Goal: Task Accomplishment & Management: Manage account settings

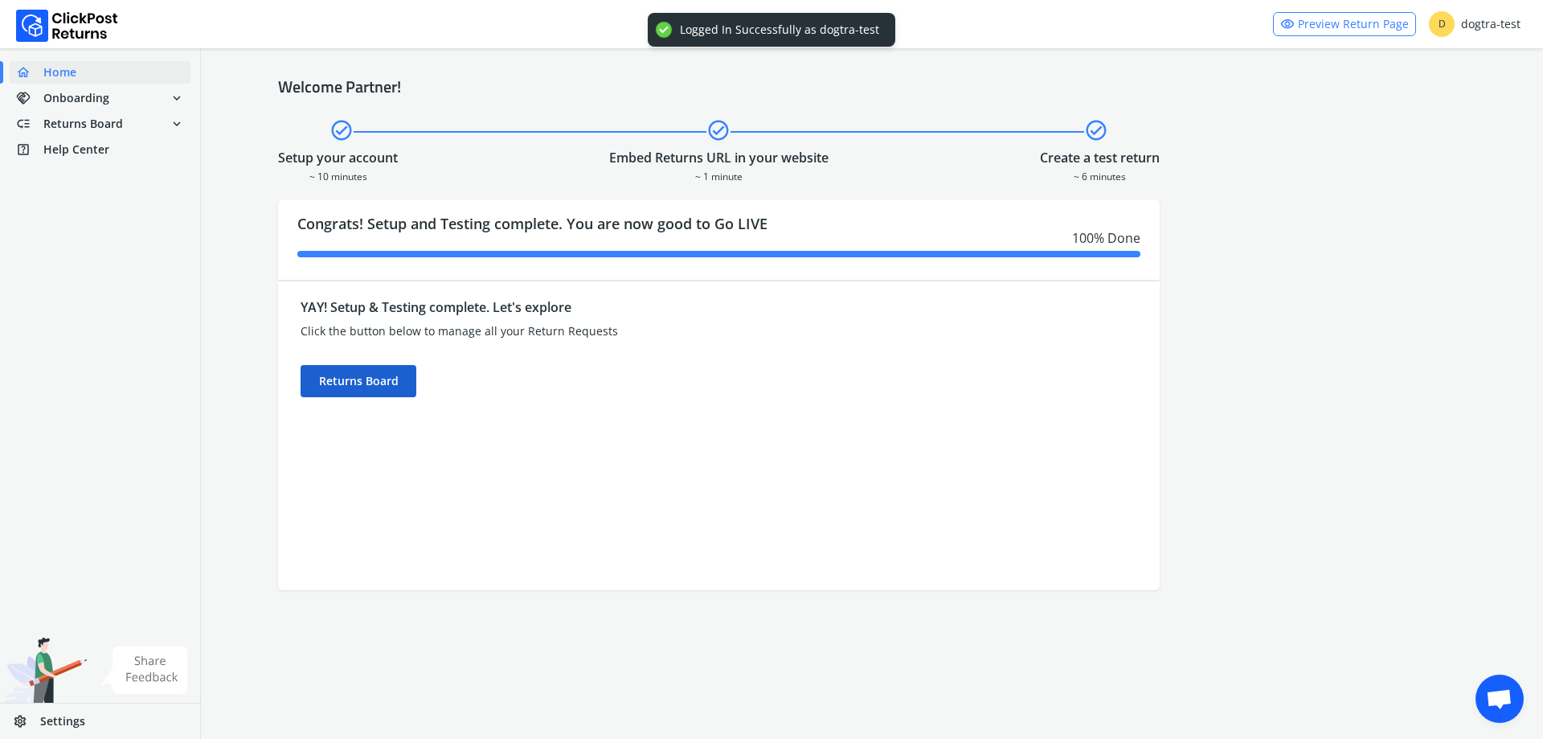
click at [379, 375] on div "Returns Board" at bounding box center [359, 381] width 116 height 32
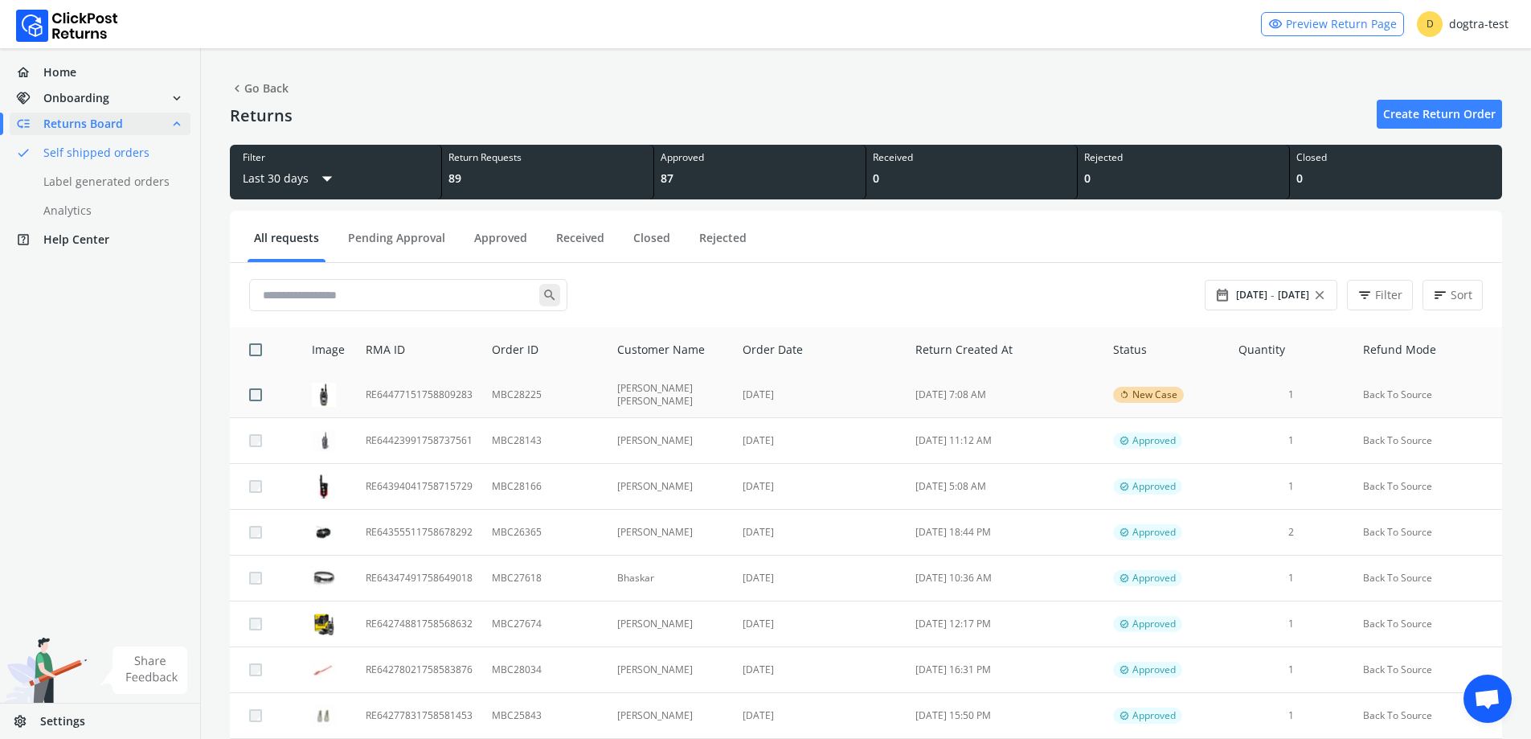
click at [416, 401] on td "RE64477151758809283" at bounding box center [419, 395] width 126 height 46
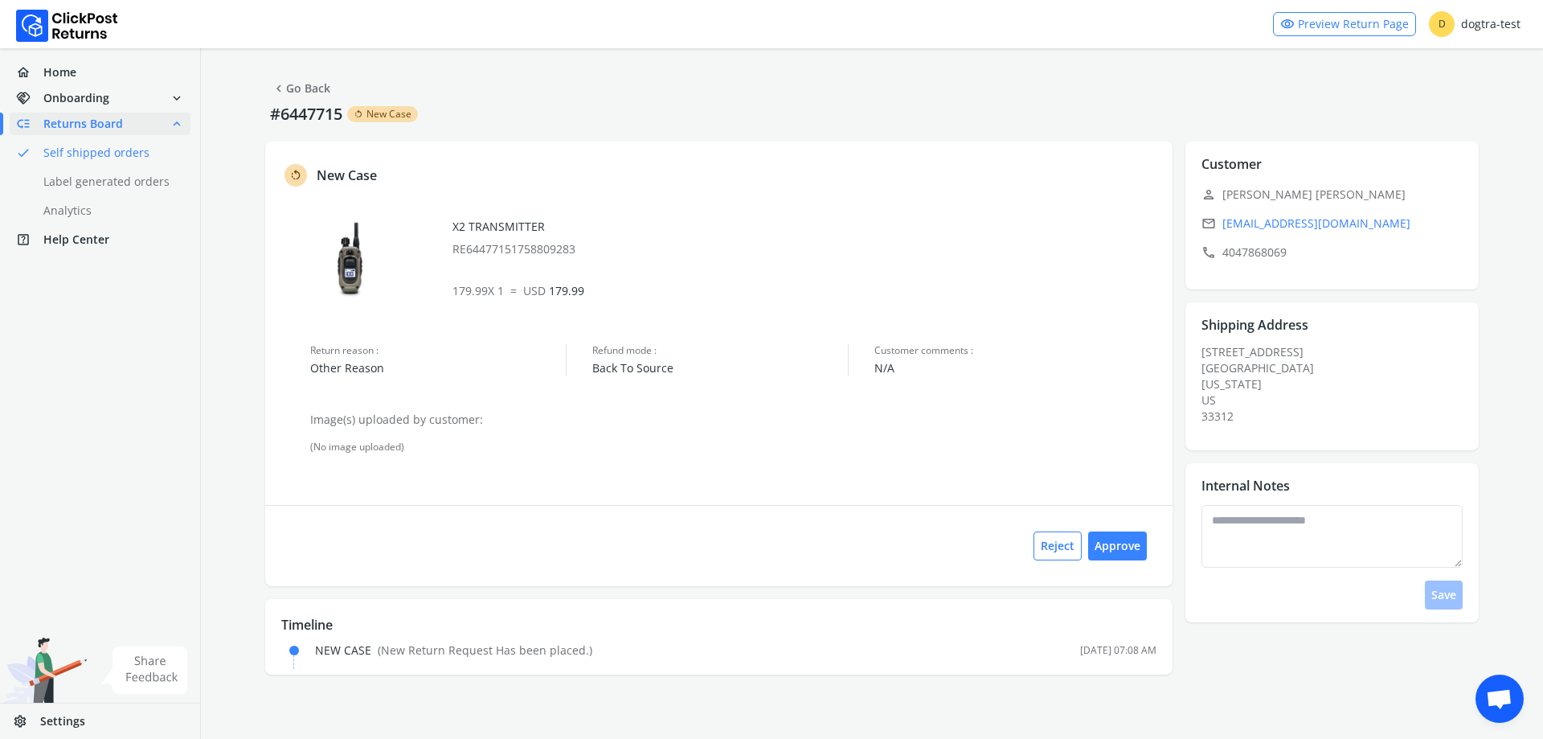
drag, startPoint x: 1293, startPoint y: 227, endPoint x: 1104, endPoint y: 240, distance: 189.4
click at [1104, 240] on div "X2 TRANSMITTER RE64477151758809283" at bounding box center [804, 238] width 703 height 39
click at [293, 87] on link "chevron_left Go Back" at bounding box center [301, 88] width 59 height 23
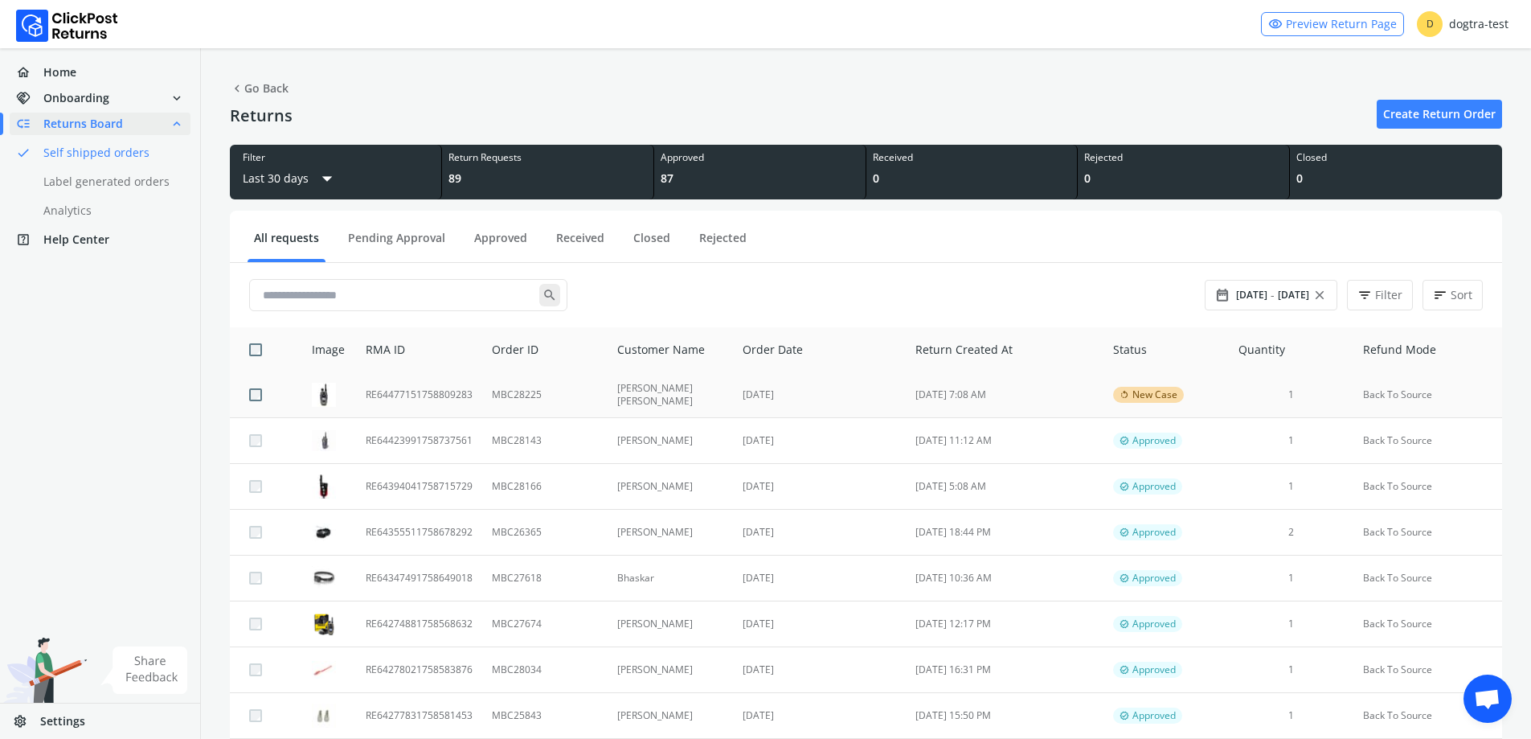
click at [761, 393] on td "[DATE]" at bounding box center [819, 395] width 173 height 46
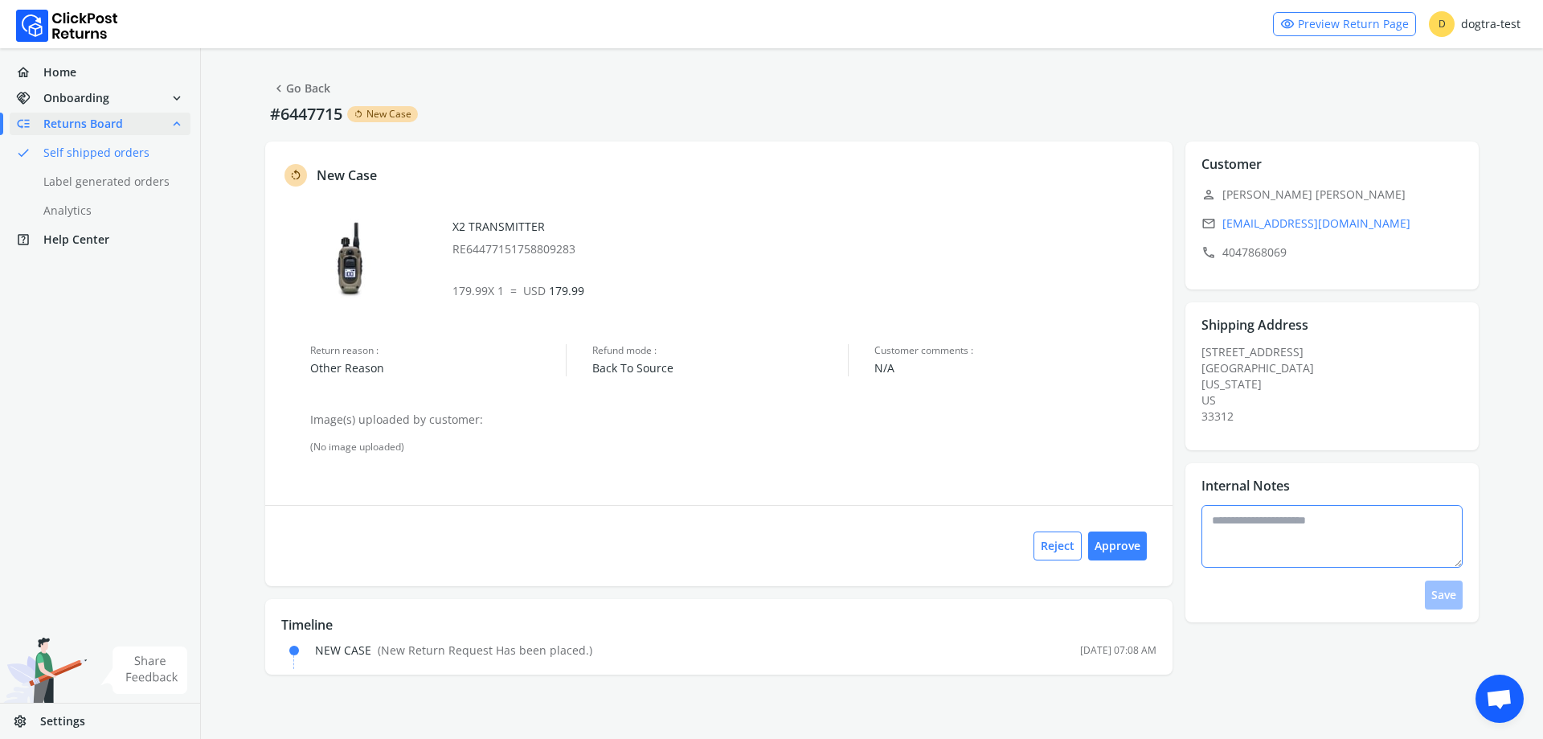
drag, startPoint x: 1292, startPoint y: 585, endPoint x: 1284, endPoint y: 564, distance: 22.4
click at [1289, 576] on div "Save" at bounding box center [1338, 557] width 272 height 105
click at [1281, 557] on textarea at bounding box center [1333, 536] width 262 height 63
type textarea "*"
type textarea "**********"
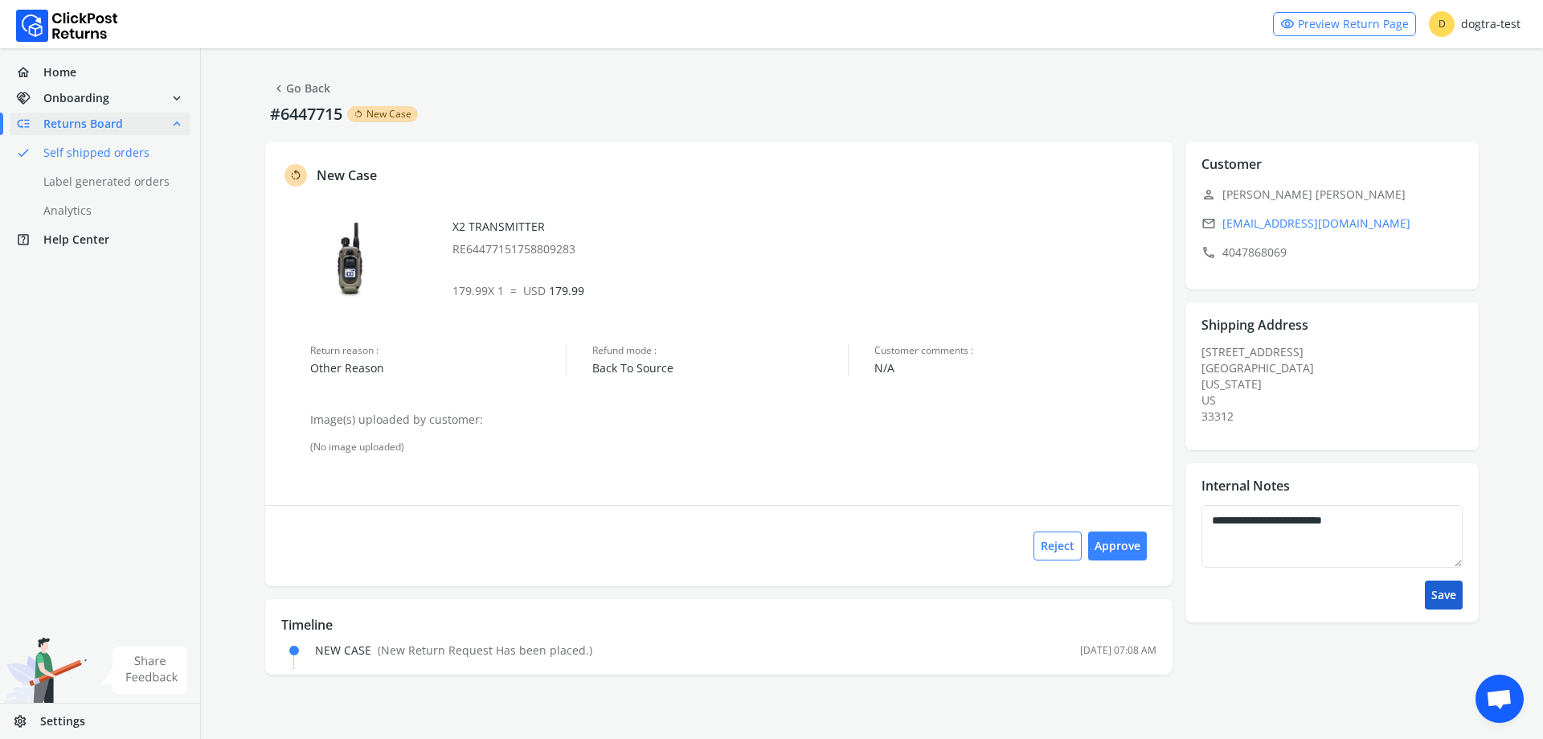
click at [1434, 584] on button "Save" at bounding box center [1444, 594] width 38 height 29
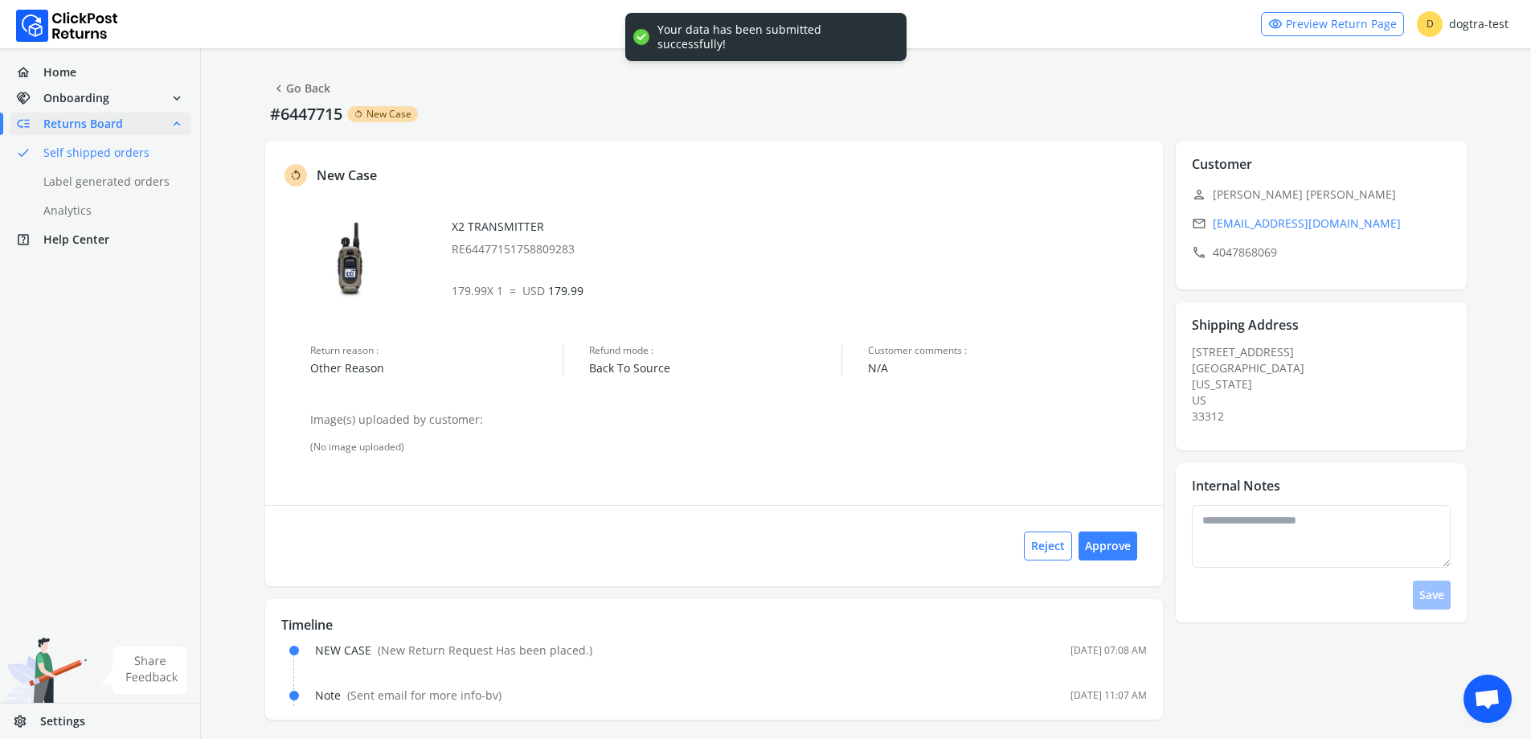
click at [327, 84] on link "chevron_left Go Back" at bounding box center [301, 88] width 59 height 23
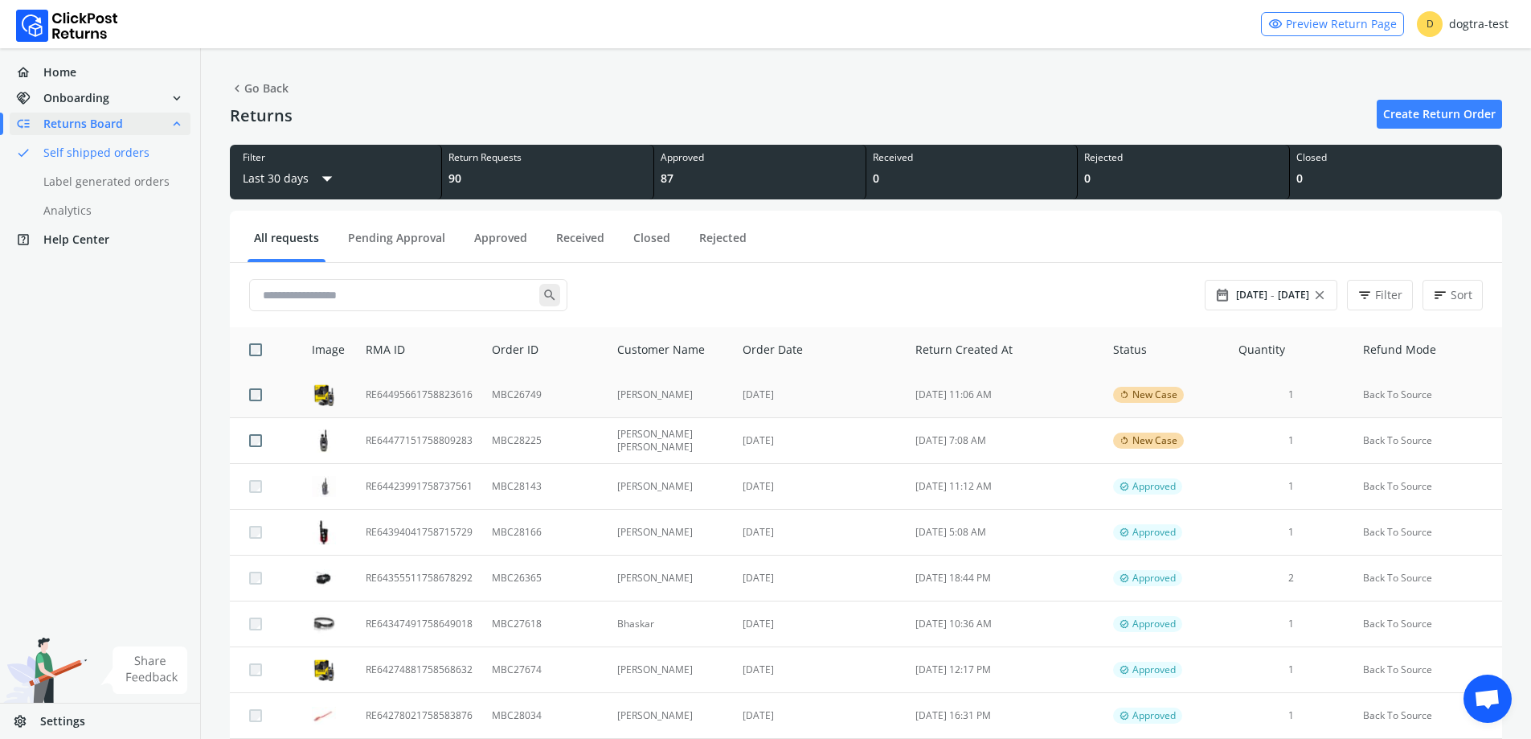
click at [576, 398] on td "MBC26749" at bounding box center [544, 395] width 125 height 46
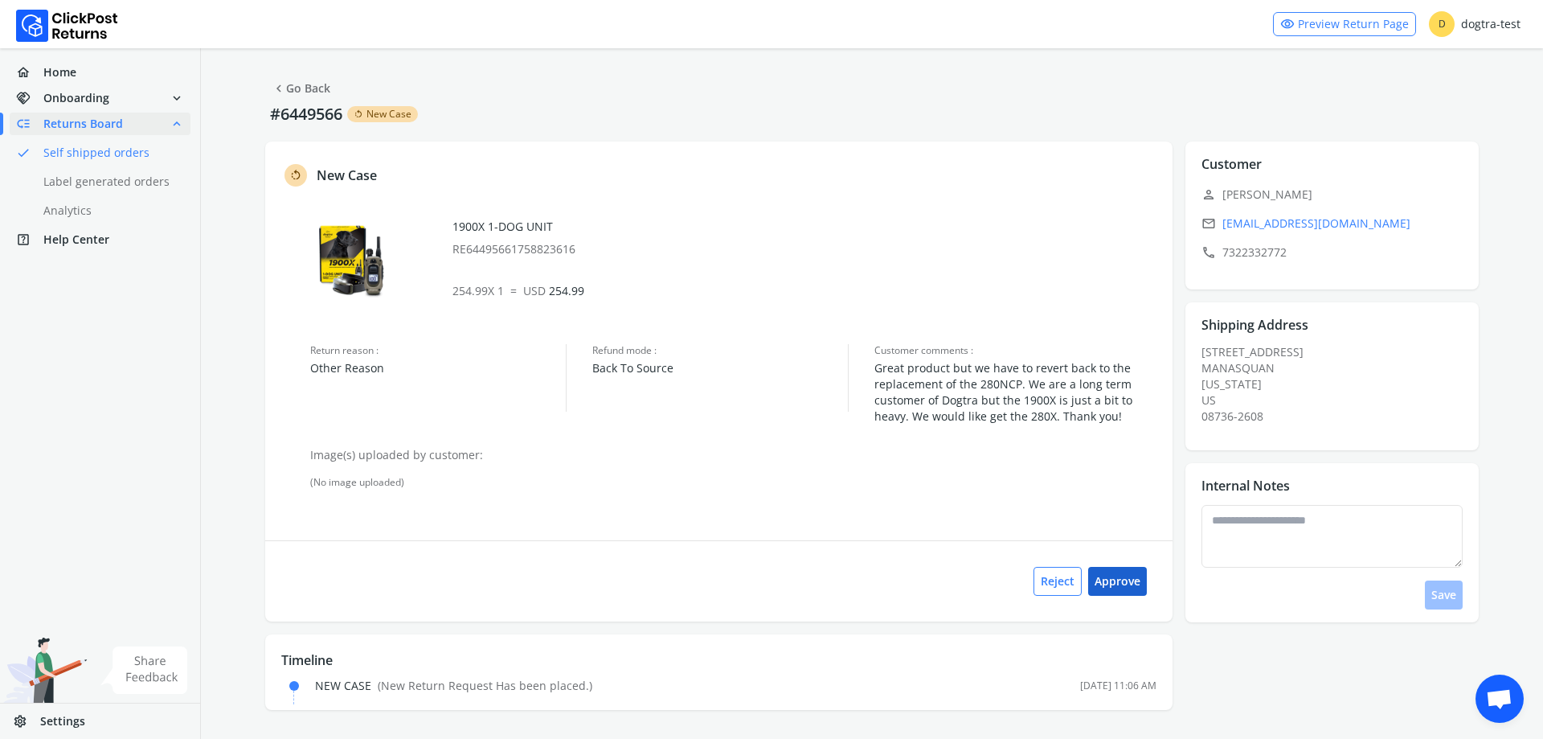
click at [1117, 580] on button "Approve" at bounding box center [1117, 581] width 59 height 29
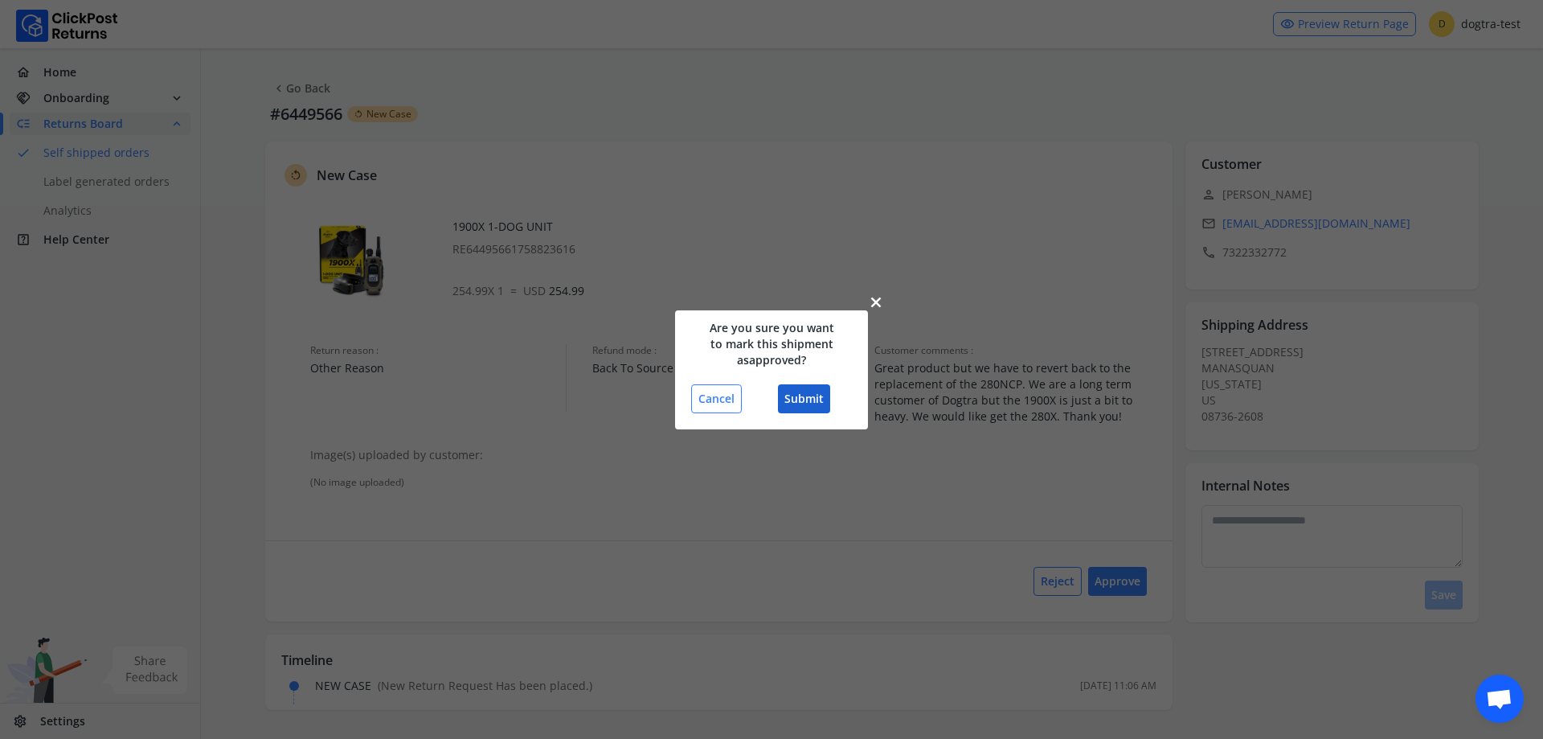
click at [817, 391] on button "Submit" at bounding box center [804, 398] width 52 height 29
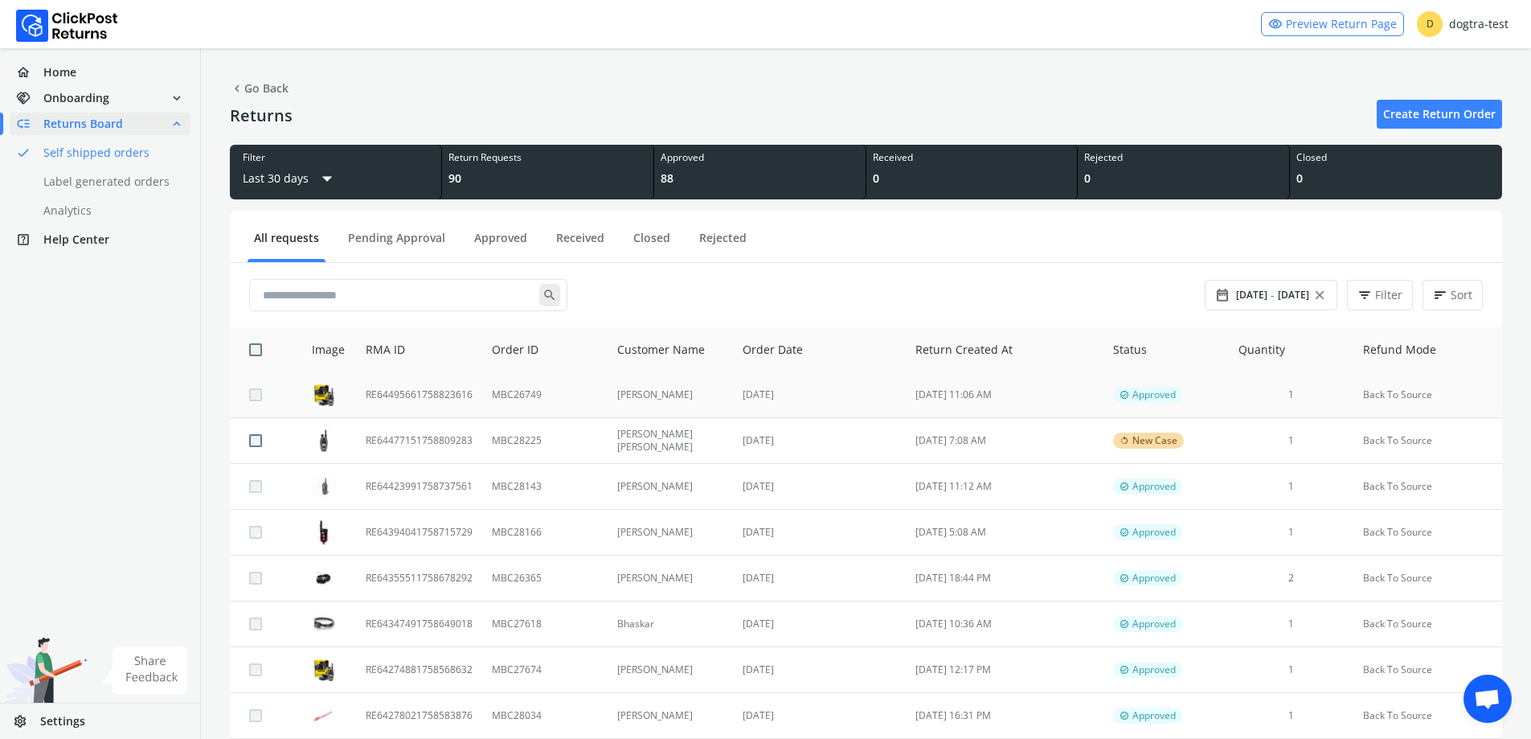
click at [1133, 396] on span "Approved" at bounding box center [1154, 394] width 43 height 13
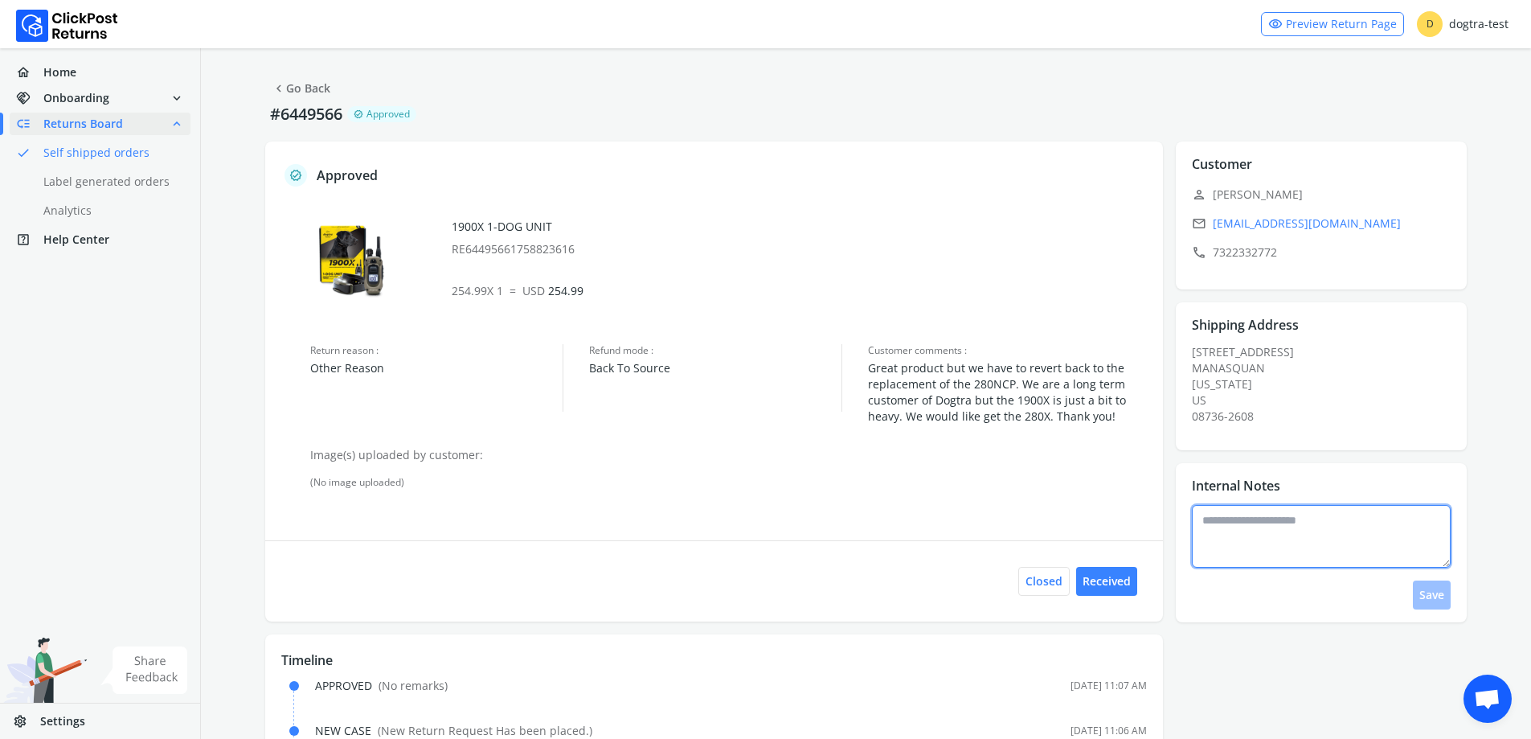
click at [1273, 543] on textarea at bounding box center [1321, 536] width 259 height 63
type textarea "**********"
click at [1440, 597] on button "Save" at bounding box center [1432, 594] width 38 height 29
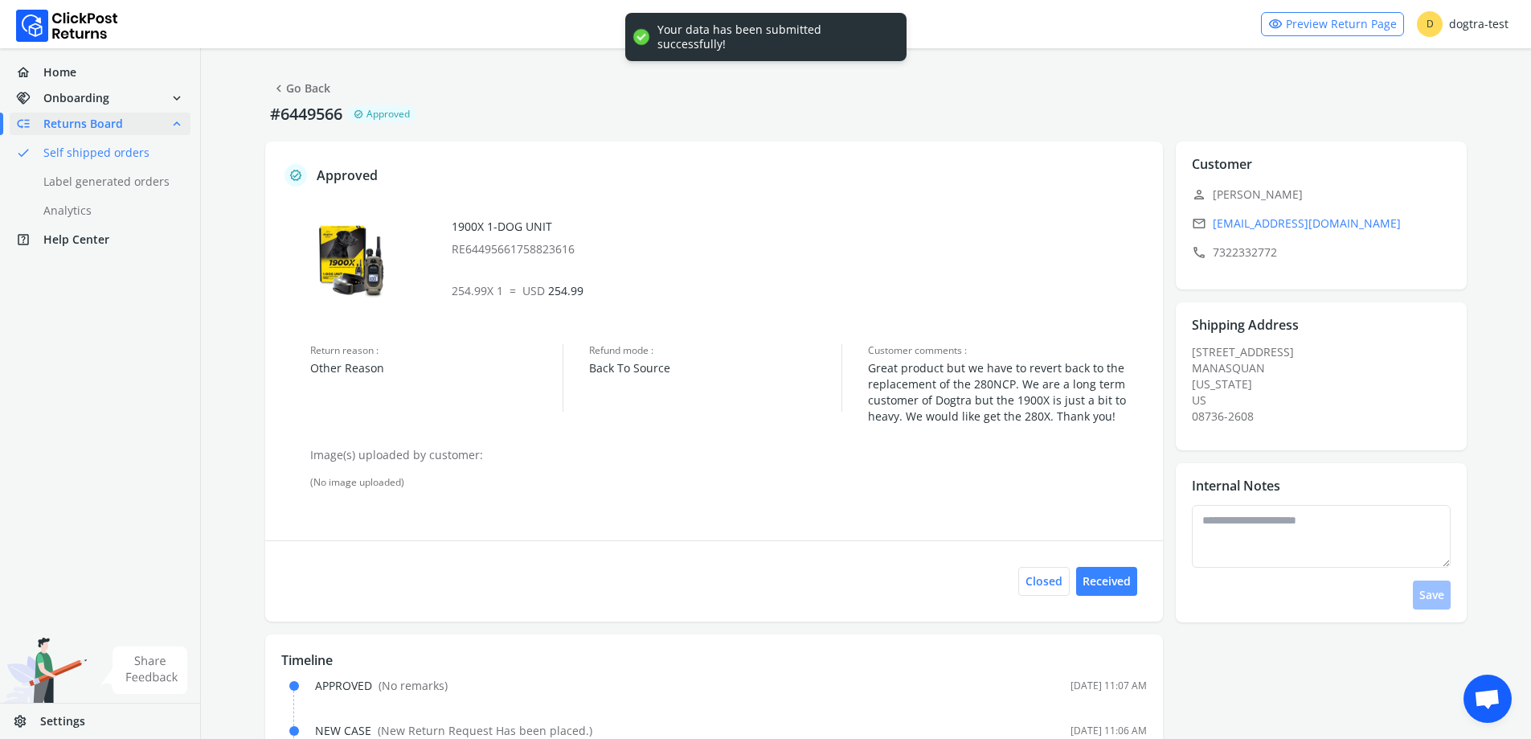
click at [298, 87] on link "chevron_left Go Back" at bounding box center [301, 88] width 59 height 23
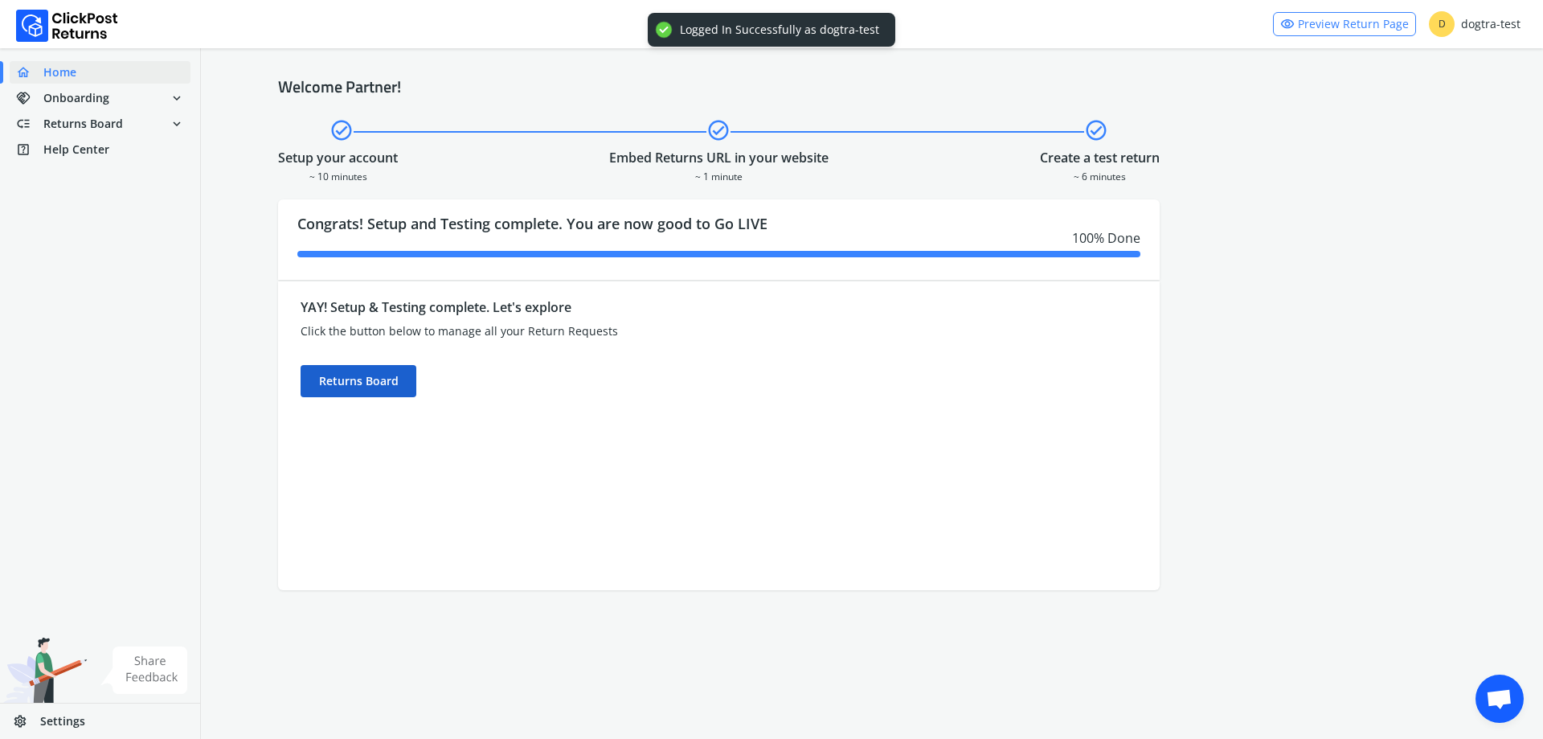
click at [366, 393] on div "Returns Board" at bounding box center [359, 381] width 116 height 32
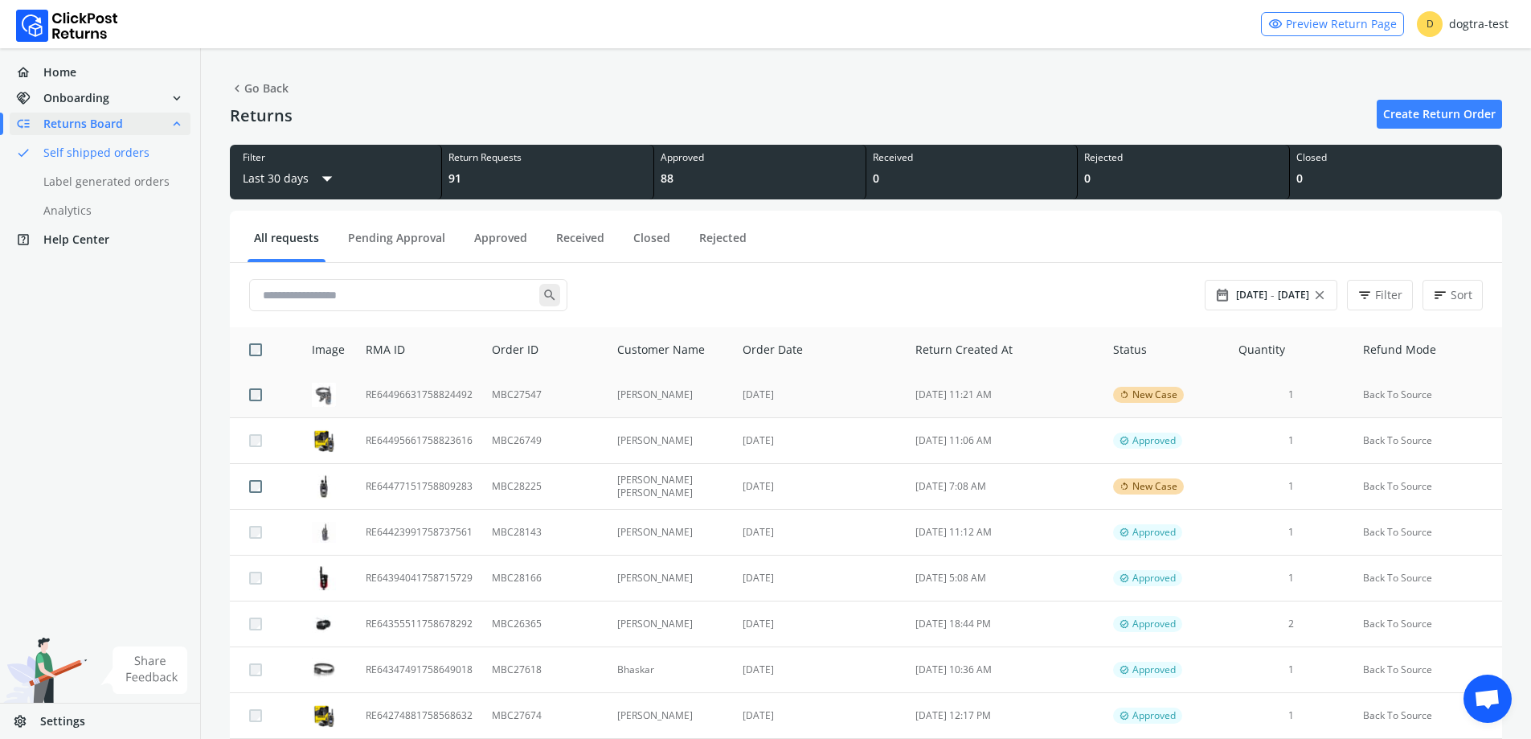
click at [594, 381] on td "MBC27547" at bounding box center [544, 395] width 125 height 46
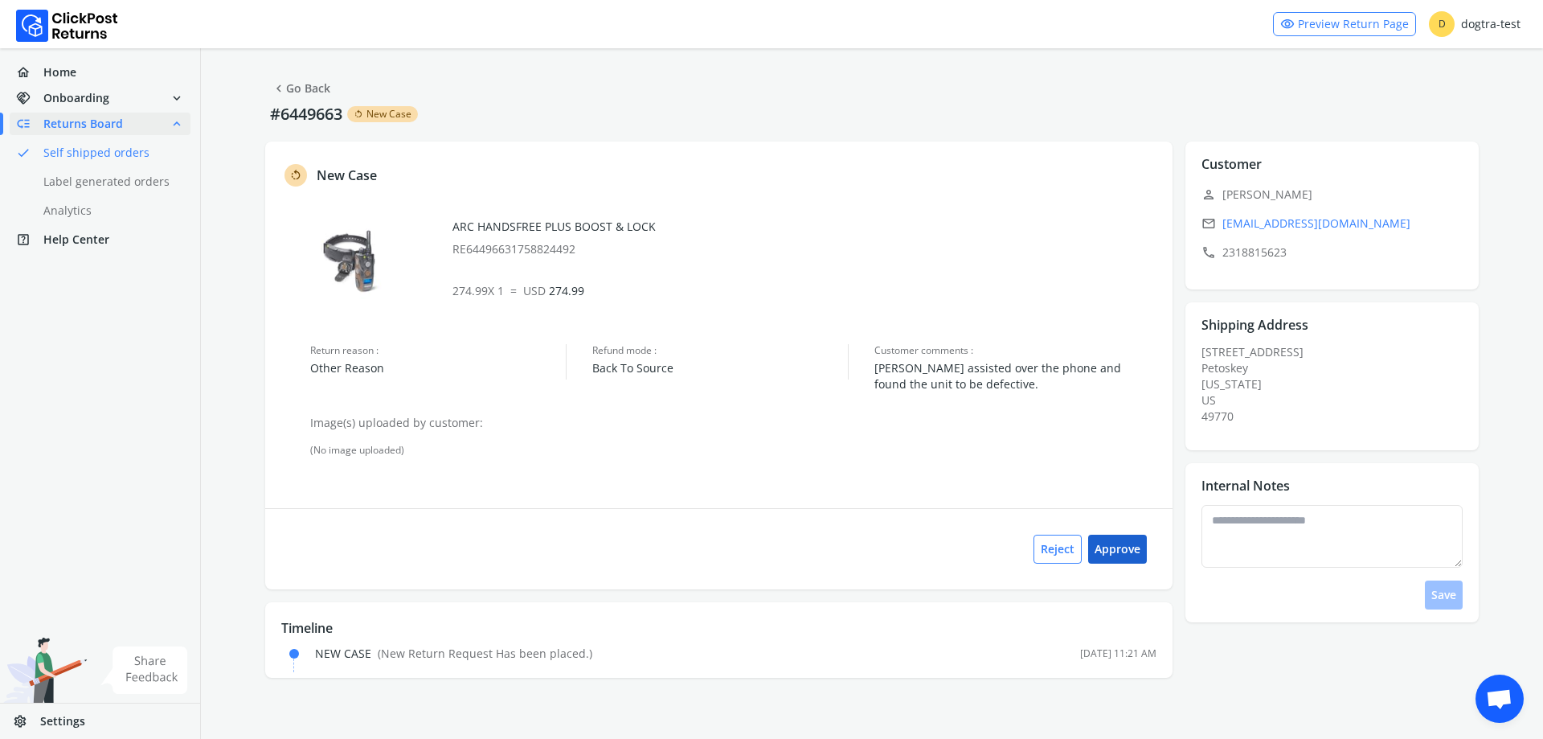
click at [1129, 549] on button "Approve" at bounding box center [1117, 549] width 59 height 29
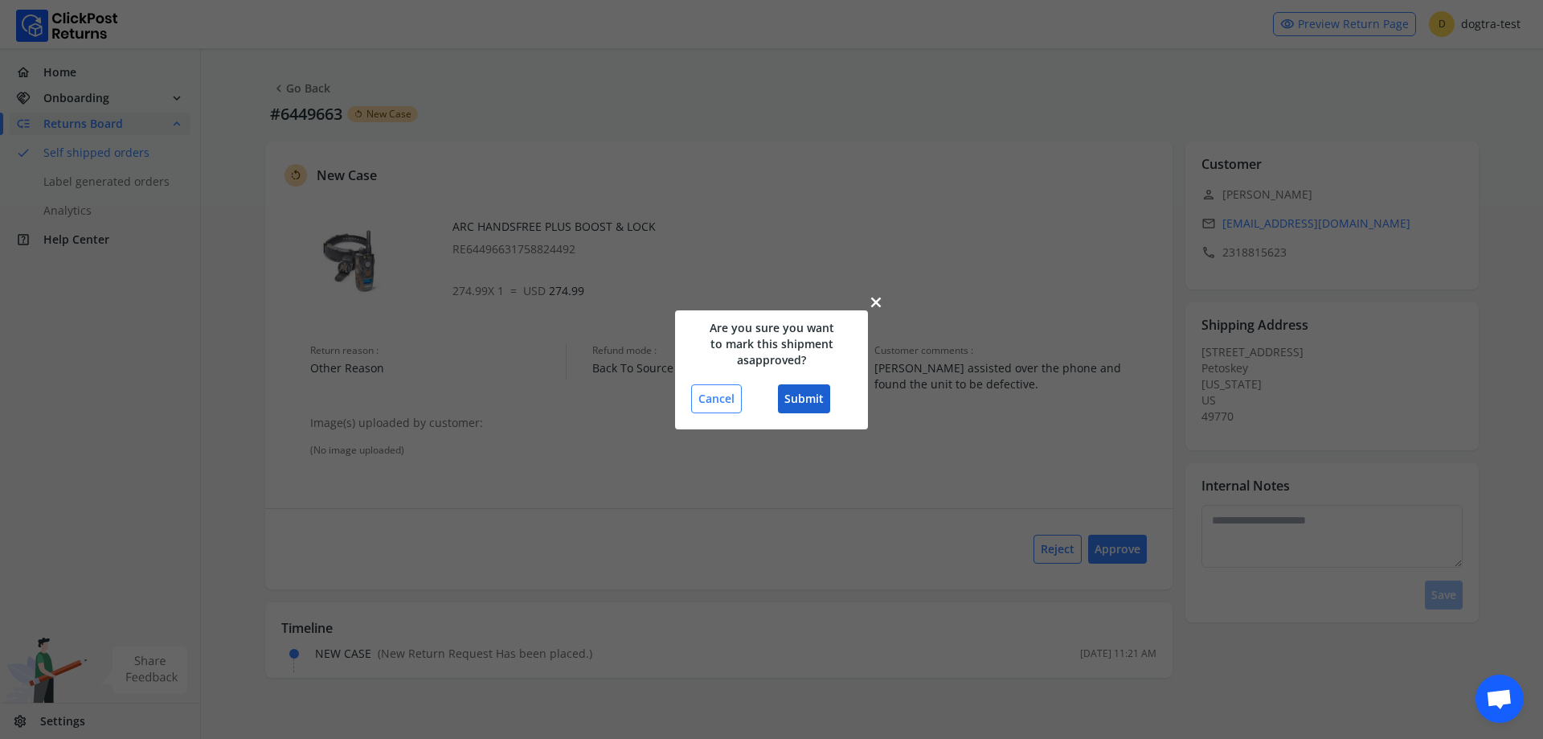
click at [805, 392] on button "Submit" at bounding box center [804, 398] width 52 height 29
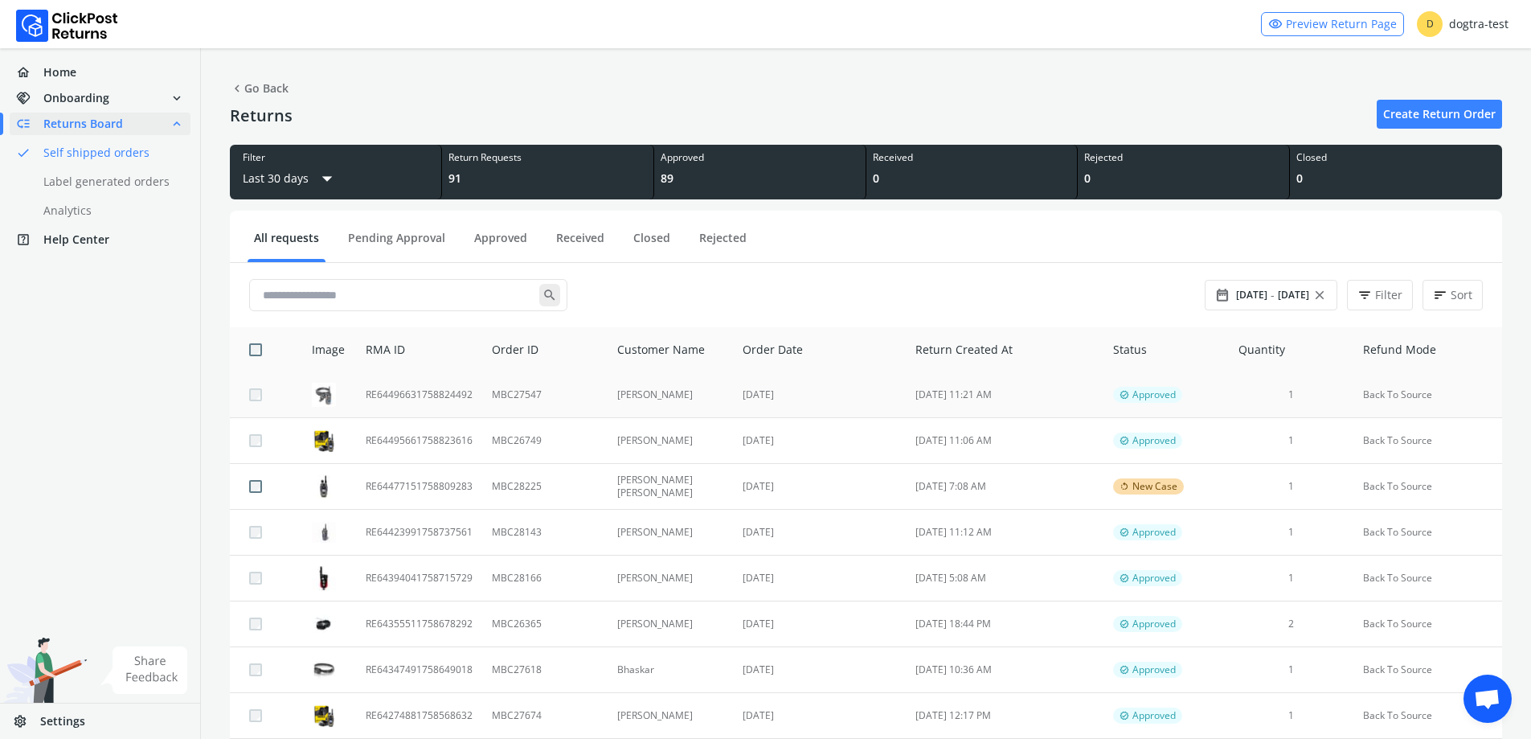
click at [844, 401] on td "[DATE]" at bounding box center [819, 395] width 173 height 46
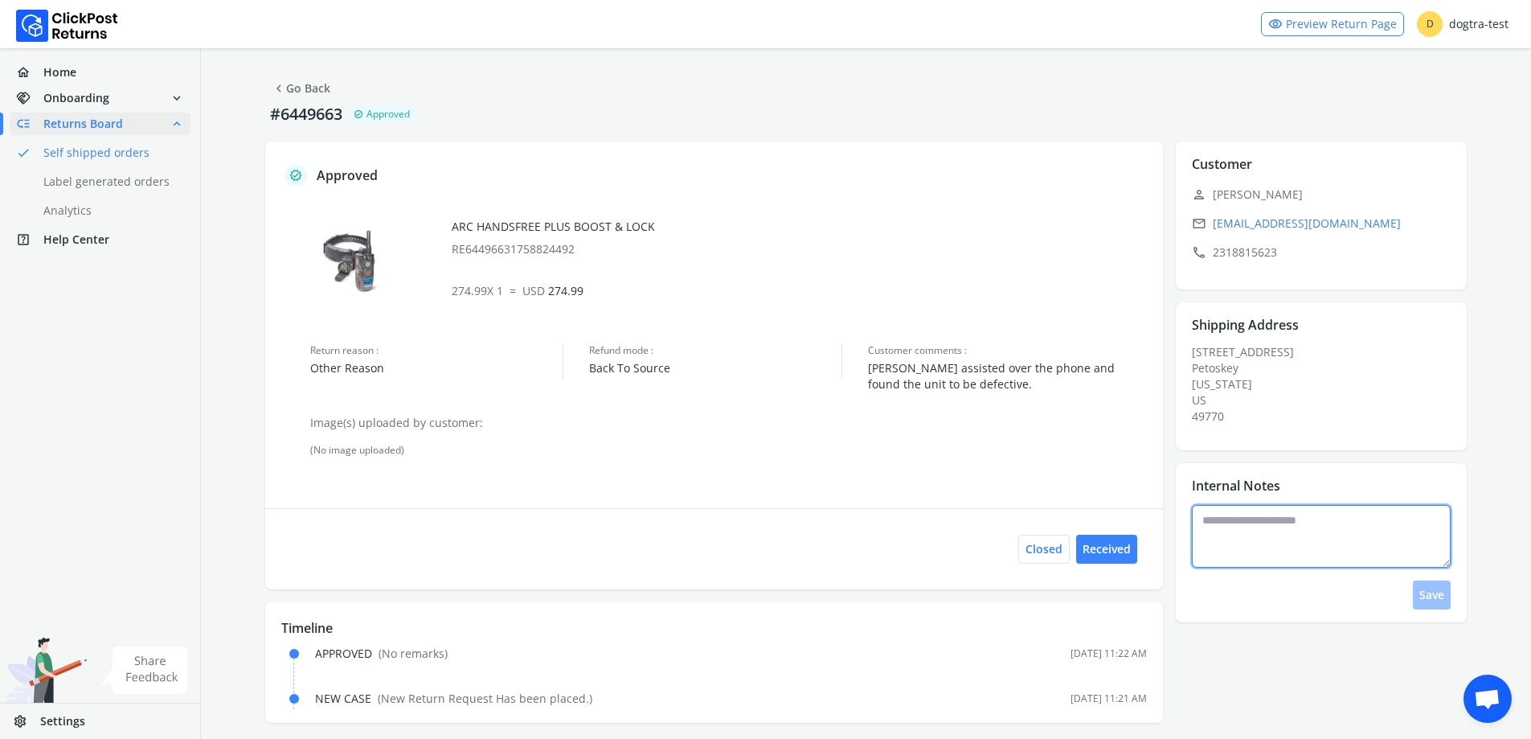
click at [1272, 555] on textarea at bounding box center [1321, 536] width 259 height 63
type textarea "**********"
click at [1426, 595] on button "Save" at bounding box center [1432, 594] width 38 height 29
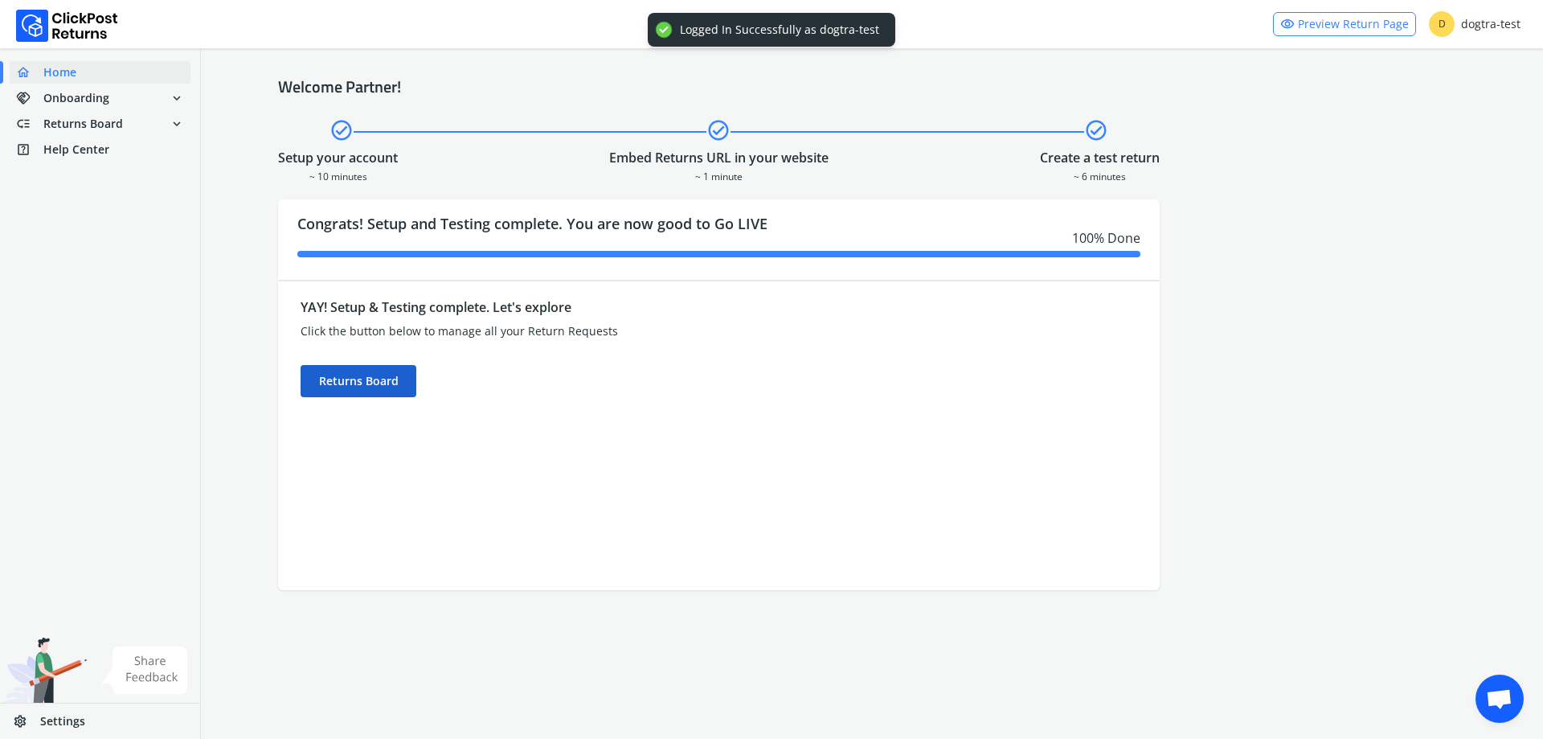
click at [346, 387] on div "Returns Board" at bounding box center [359, 381] width 116 height 32
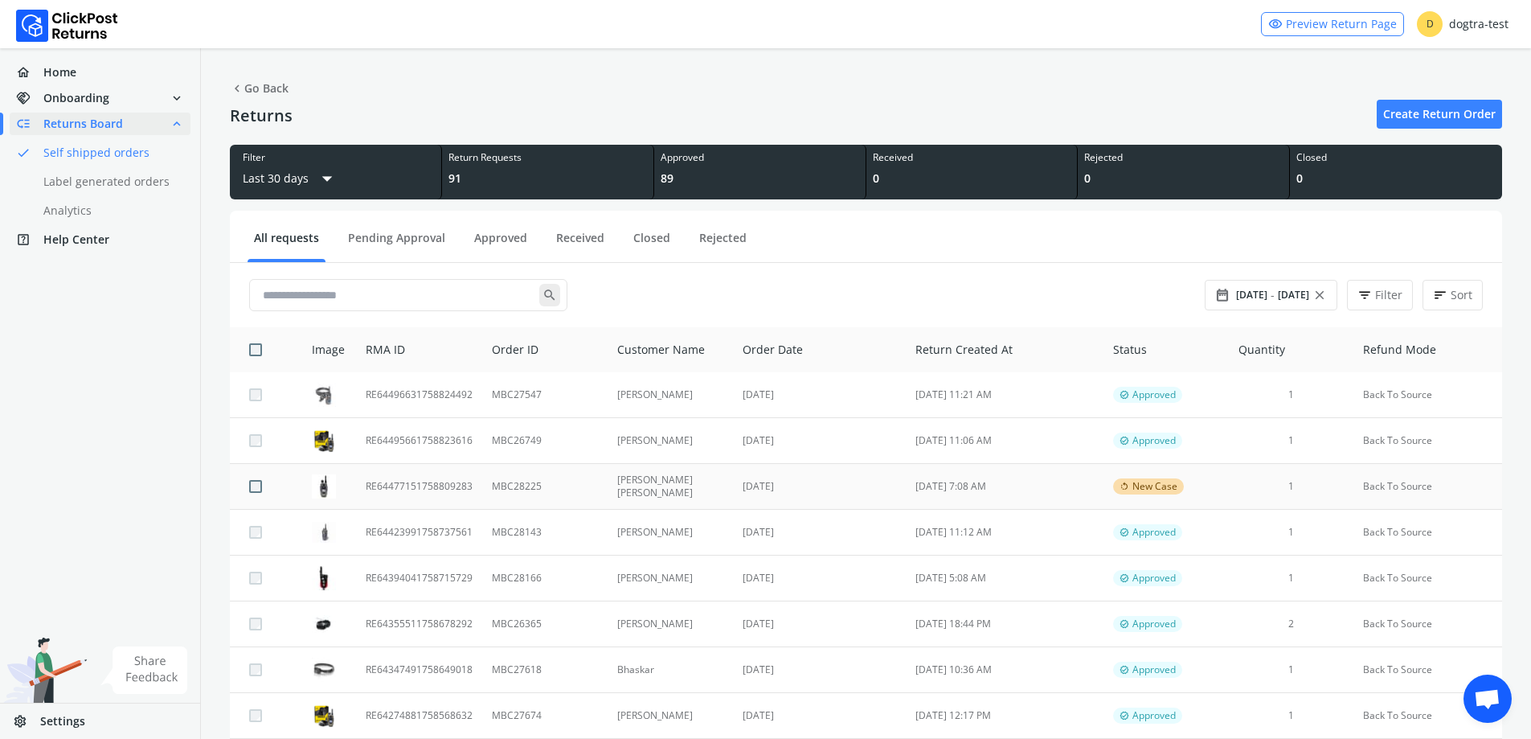
click at [658, 488] on td "[PERSON_NAME] [PERSON_NAME]" at bounding box center [671, 487] width 126 height 46
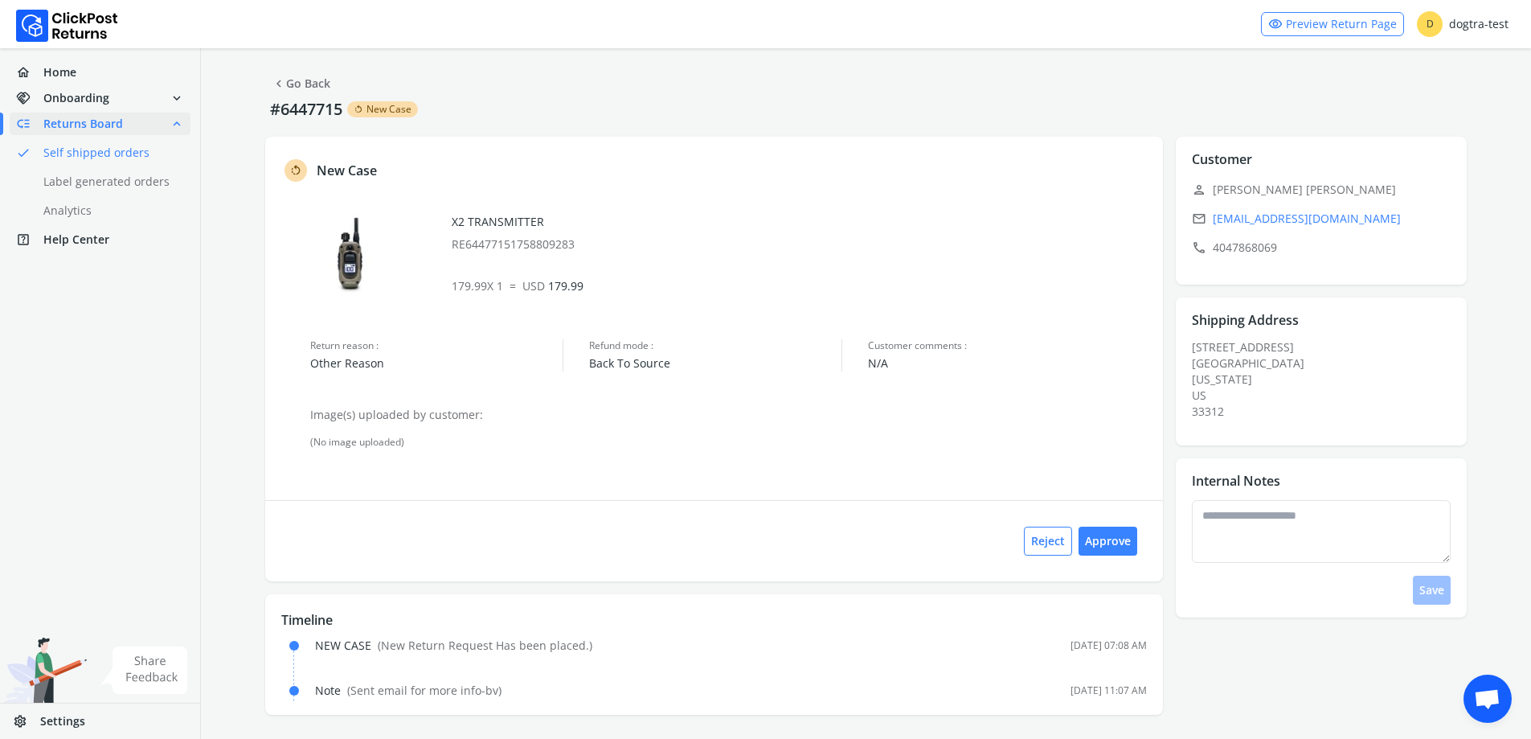
scroll to position [6, 0]
click at [1103, 537] on button "Approve" at bounding box center [1108, 539] width 59 height 29
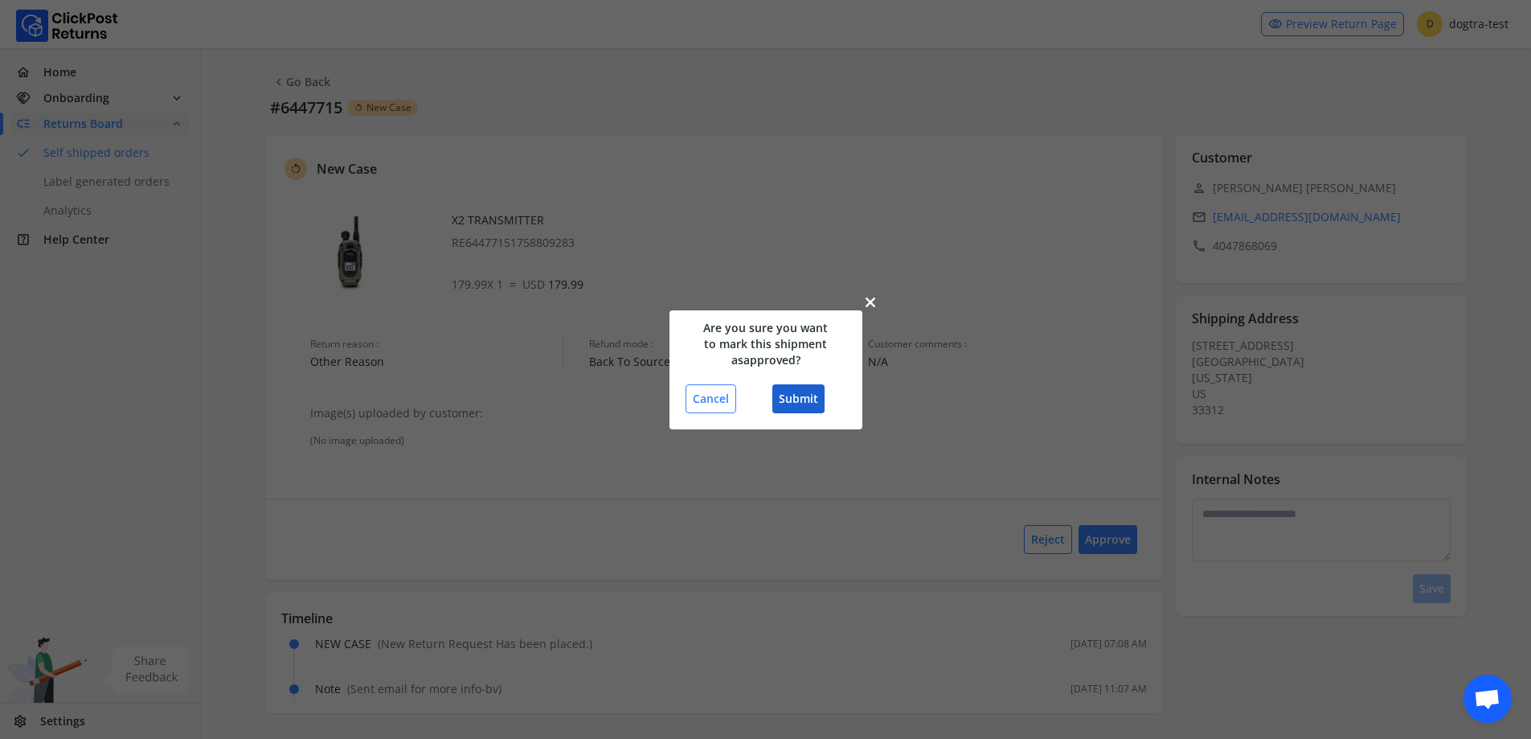
click at [805, 394] on button "Submit" at bounding box center [799, 398] width 52 height 29
click at [794, 392] on button "Submit" at bounding box center [799, 398] width 52 height 29
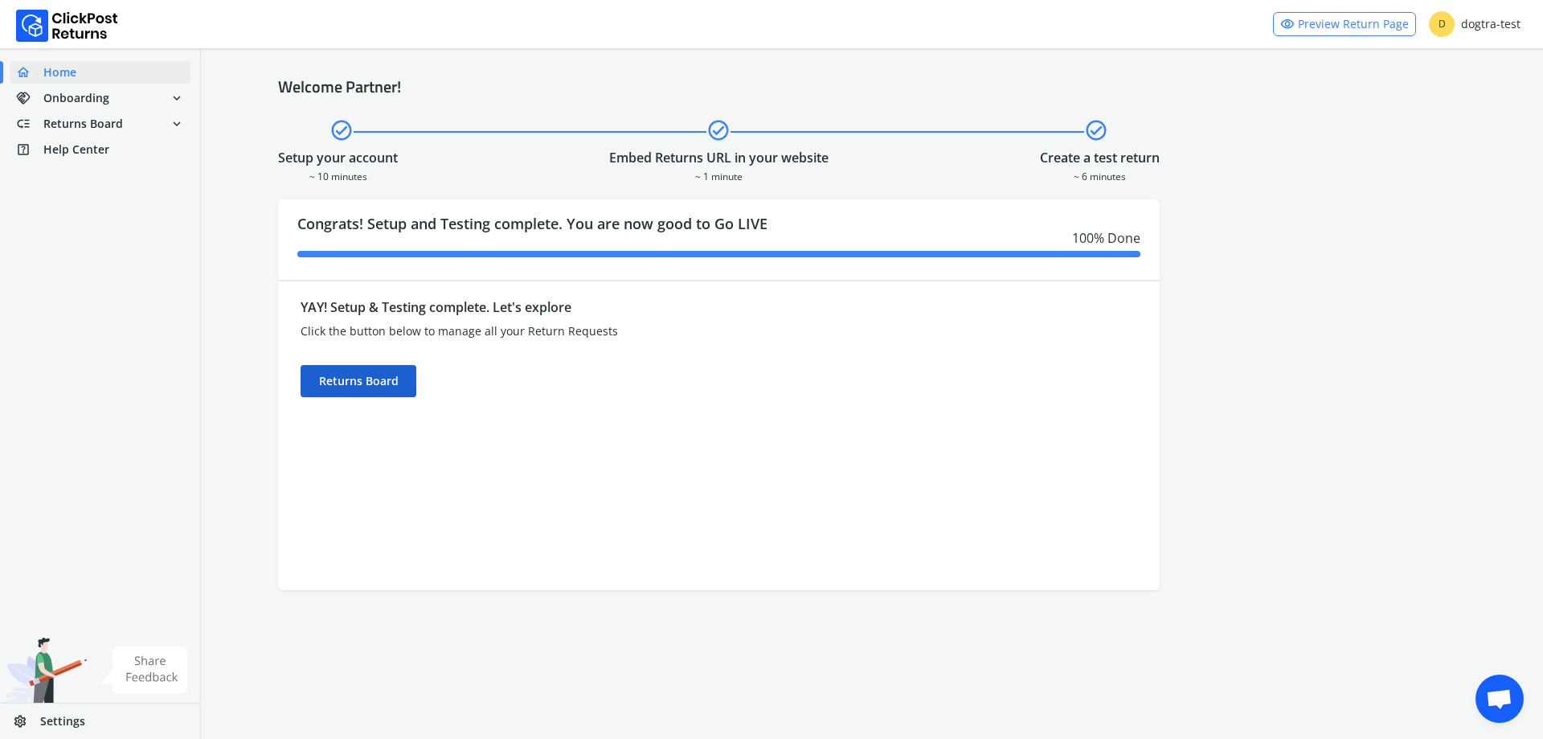
click at [338, 396] on div "Returns Board" at bounding box center [359, 381] width 116 height 32
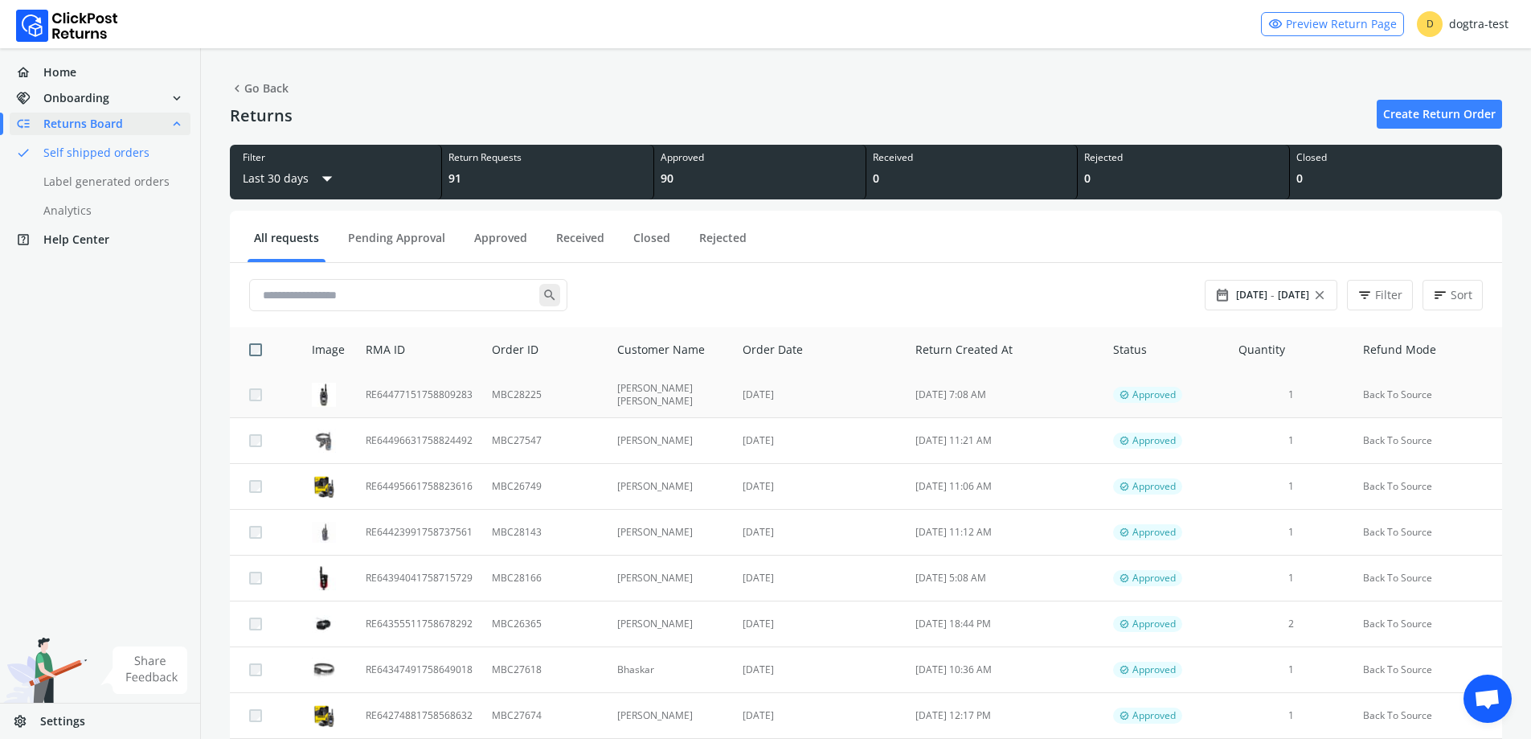
click at [576, 402] on td "MBC28225" at bounding box center [544, 395] width 125 height 46
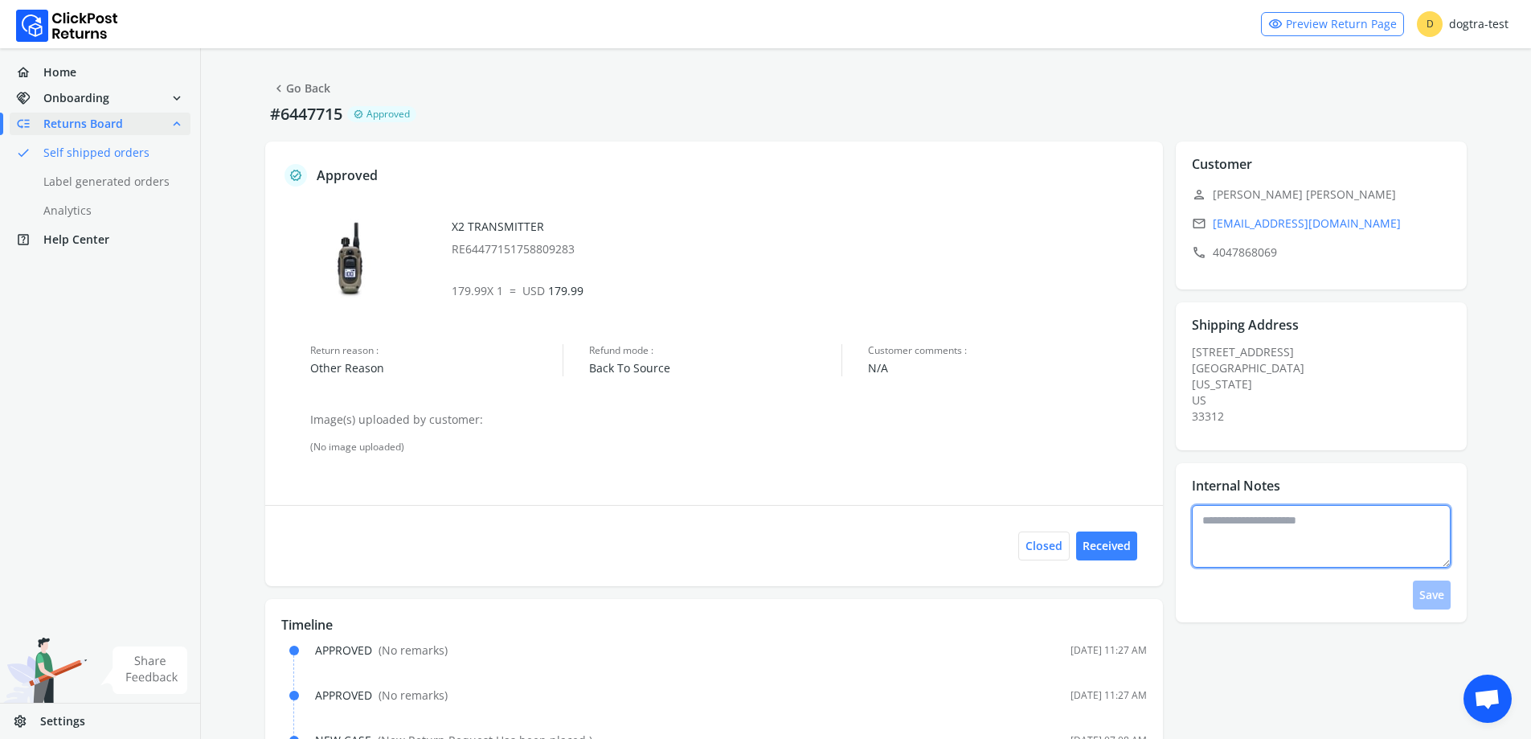
click at [1412, 554] on textarea at bounding box center [1321, 536] width 259 height 63
type textarea "**********"
click at [1445, 607] on button "Save" at bounding box center [1432, 594] width 38 height 29
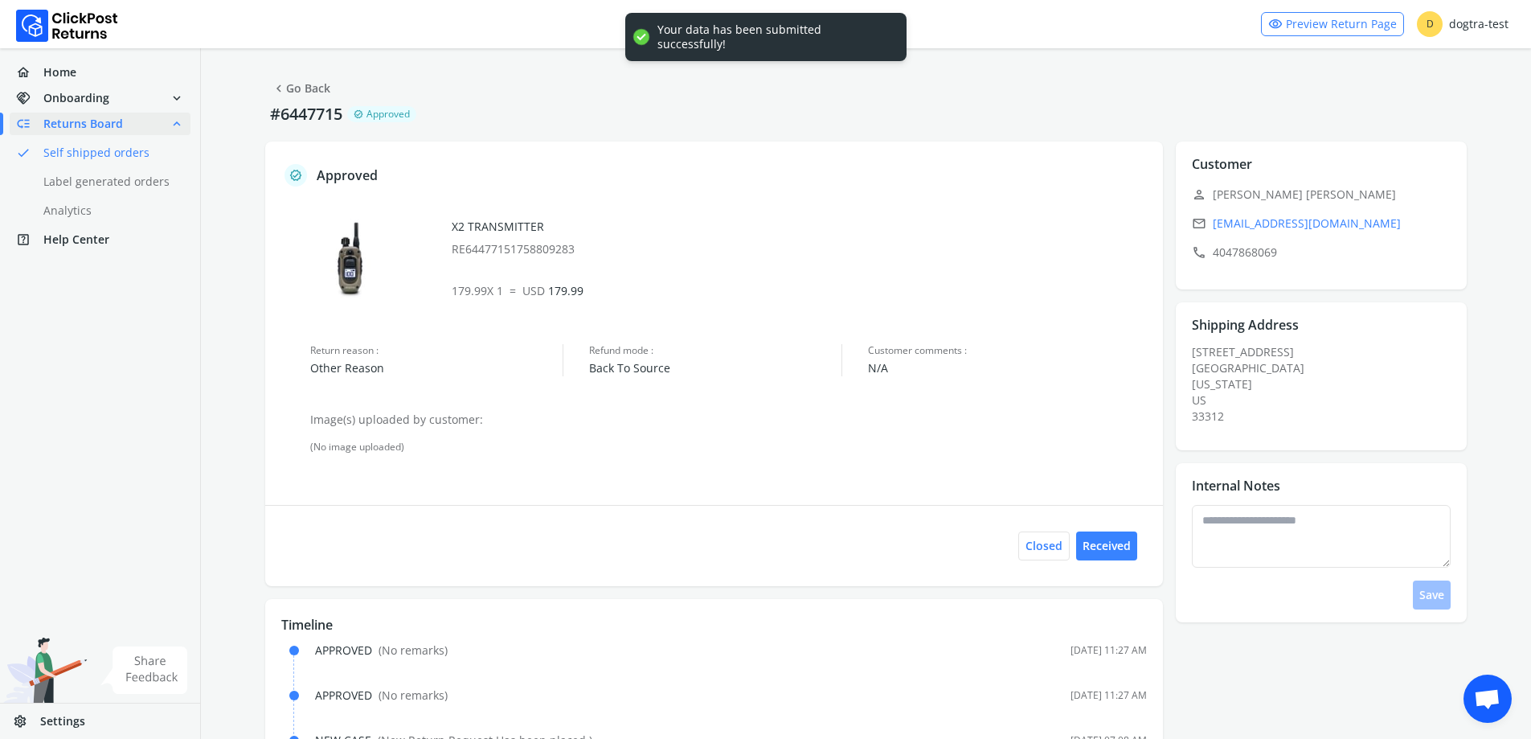
click at [299, 85] on link "chevron_left Go Back" at bounding box center [301, 88] width 59 height 23
